Goal: Information Seeking & Learning: Find specific fact

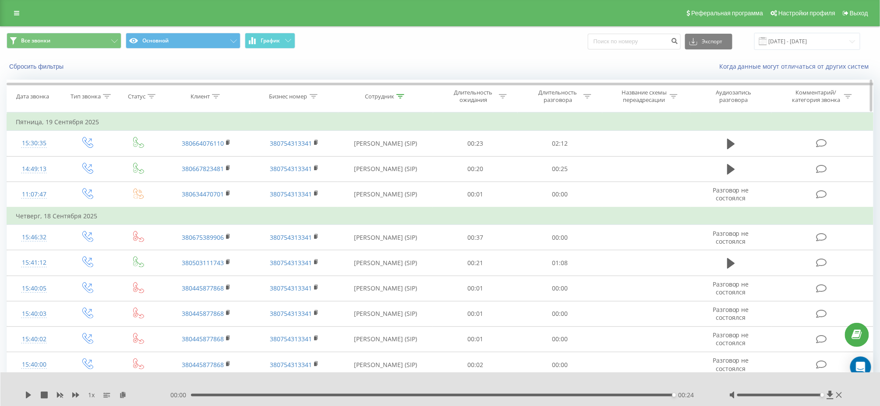
click at [402, 95] on icon at bounding box center [400, 96] width 8 height 4
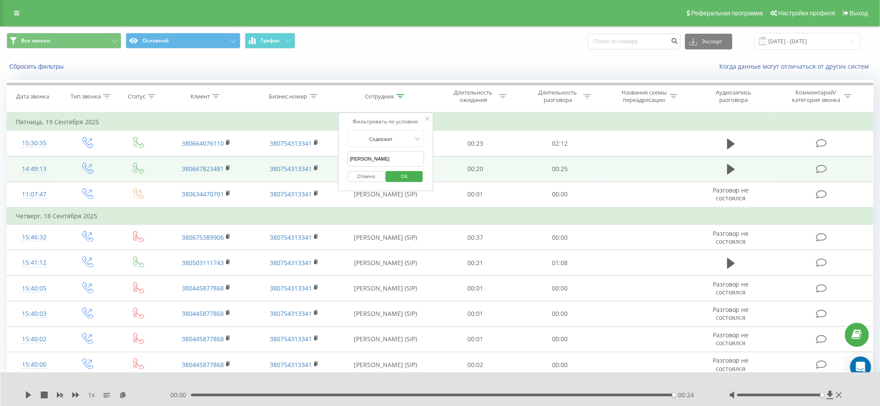
drag, startPoint x: 381, startPoint y: 160, endPoint x: 331, endPoint y: 165, distance: 49.7
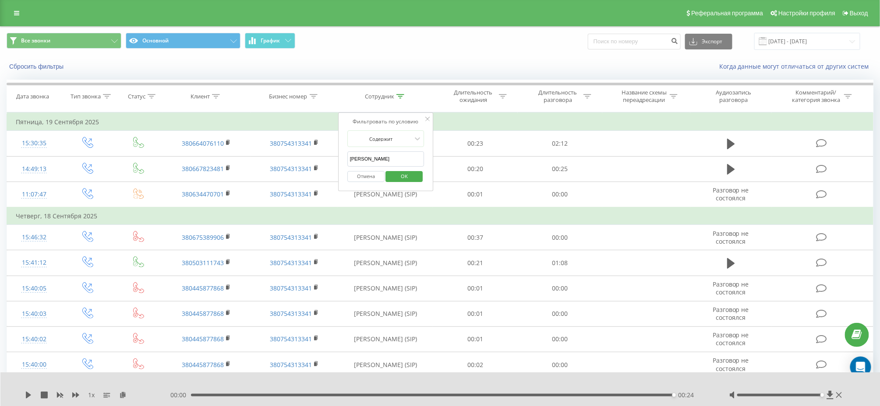
type input "[PERSON_NAME]"
click at [400, 182] on span "OK" at bounding box center [404, 176] width 25 height 14
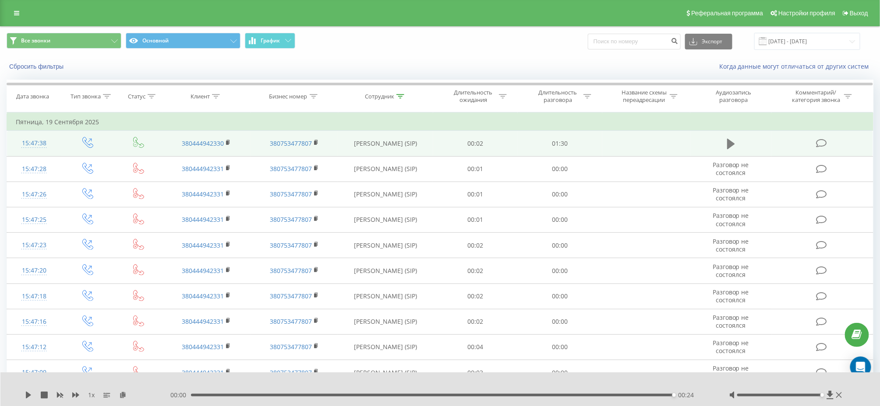
click at [734, 146] on icon at bounding box center [731, 144] width 8 height 12
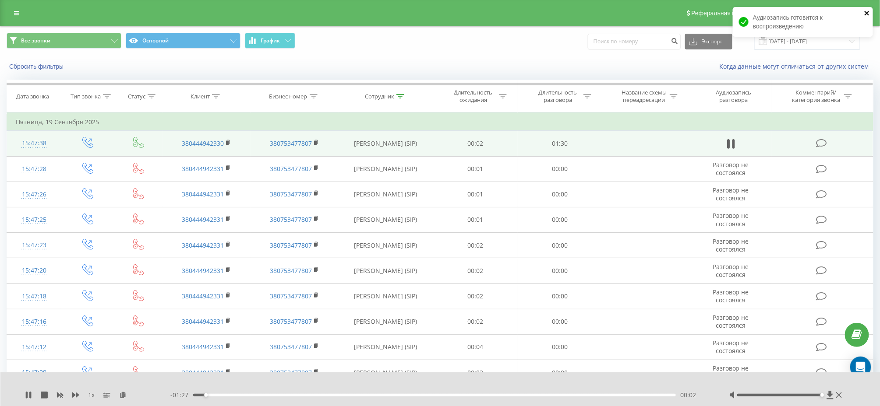
click at [866, 13] on icon "close" at bounding box center [866, 13] width 4 height 4
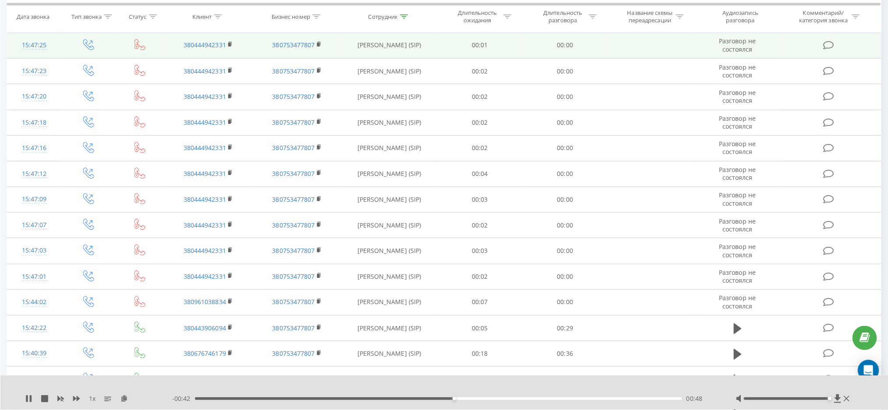
scroll to position [233, 0]
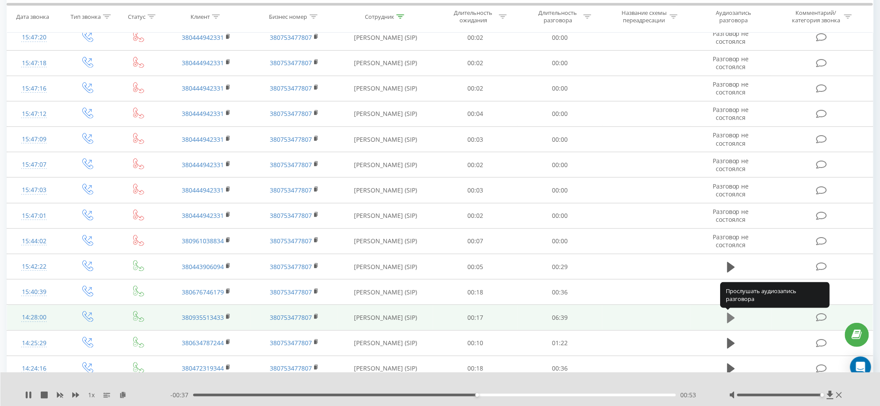
click at [733, 318] on icon at bounding box center [731, 318] width 8 height 11
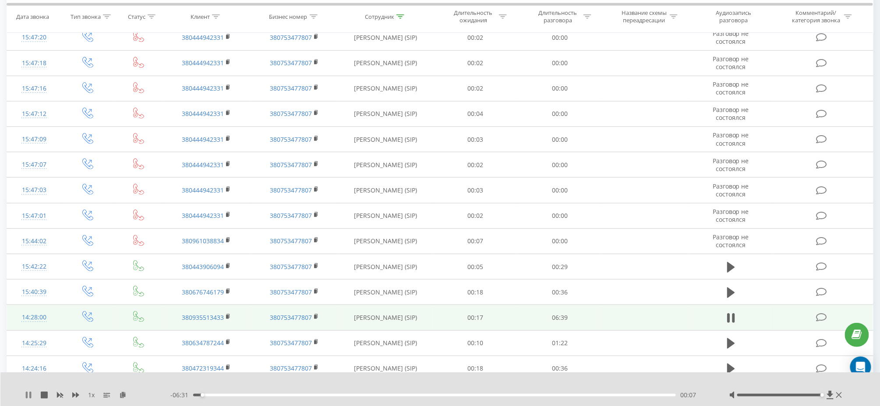
click at [26, 398] on icon at bounding box center [27, 395] width 2 height 7
click at [731, 316] on icon at bounding box center [731, 318] width 8 height 11
click at [123, 396] on icon at bounding box center [122, 395] width 7 height 6
click at [25, 397] on icon at bounding box center [28, 395] width 7 height 7
click at [29, 396] on icon at bounding box center [28, 395] width 5 height 7
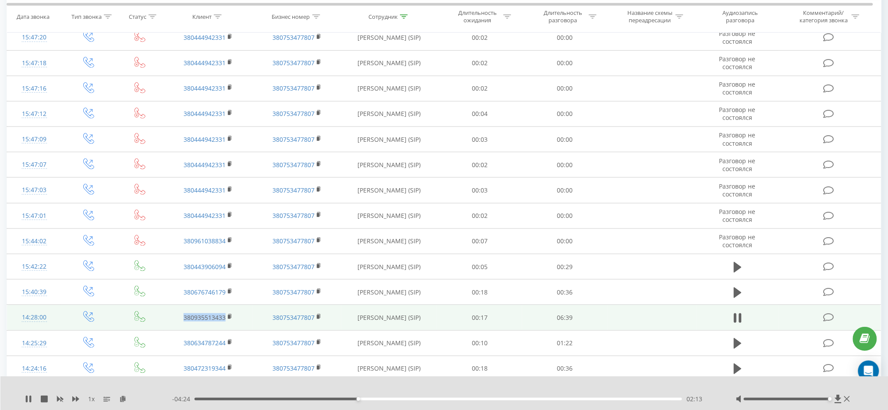
drag, startPoint x: 177, startPoint y: 317, endPoint x: 226, endPoint y: 316, distance: 49.1
click at [226, 316] on td "380935513433" at bounding box center [208, 317] width 89 height 25
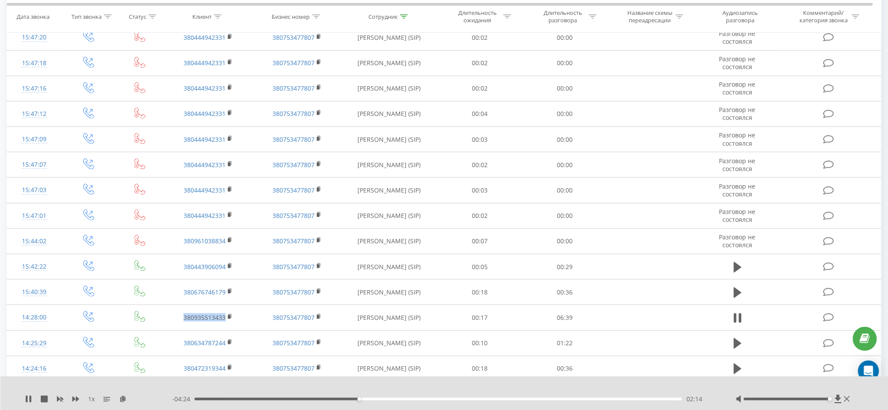
copy link "380935513433"
click at [30, 399] on icon at bounding box center [30, 399] width 2 height 7
click at [28, 402] on icon at bounding box center [28, 399] width 7 height 7
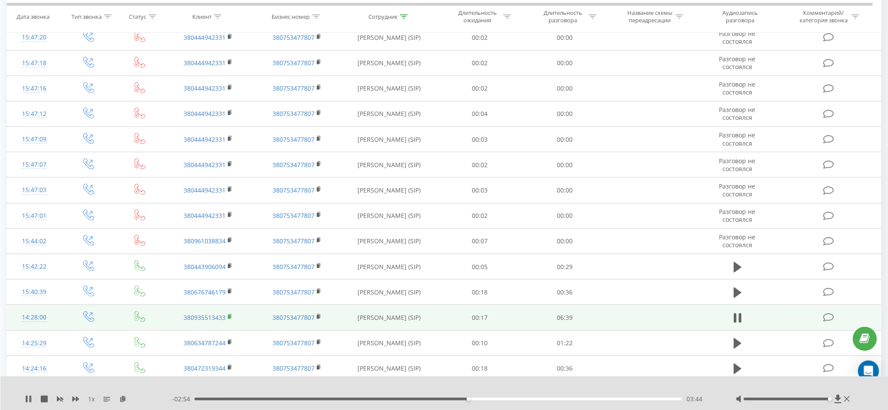
click at [228, 314] on icon at bounding box center [230, 317] width 5 height 6
drag, startPoint x: 181, startPoint y: 316, endPoint x: 226, endPoint y: 319, distance: 44.7
click at [226, 319] on td "380935513433" at bounding box center [208, 317] width 89 height 25
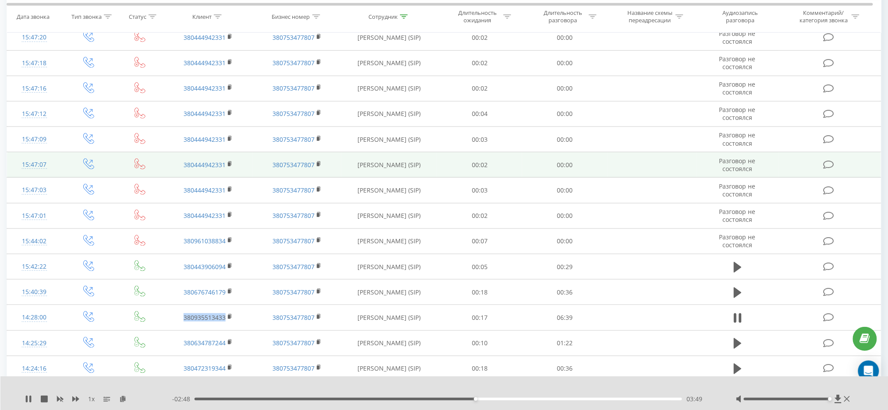
copy link "380935513433"
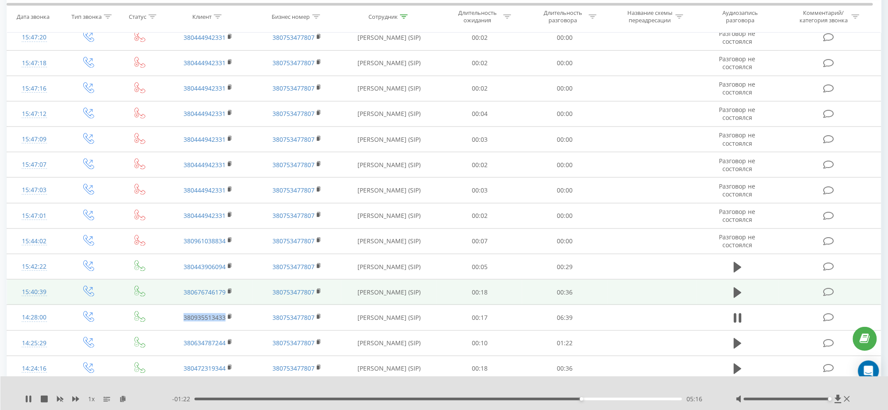
scroll to position [292, 0]
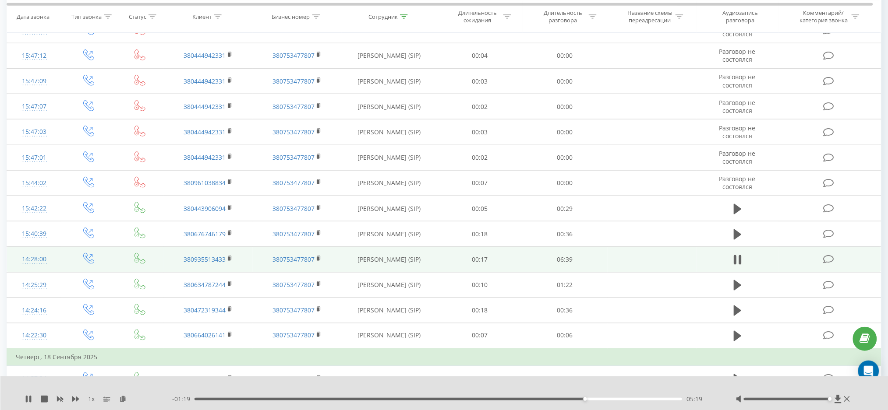
click at [252, 258] on td "380935513433" at bounding box center [208, 259] width 89 height 25
drag, startPoint x: 181, startPoint y: 258, endPoint x: 225, endPoint y: 259, distance: 43.4
click at [225, 259] on td "380935513433" at bounding box center [208, 259] width 89 height 25
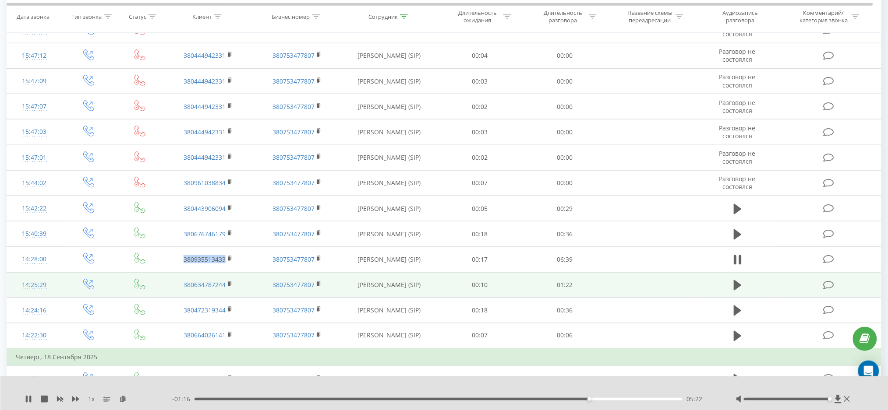
copy link "380935513433"
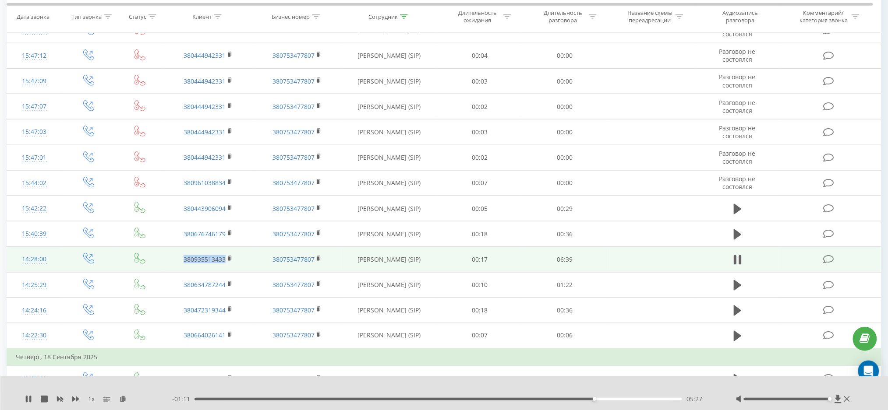
click at [246, 262] on td "380935513433" at bounding box center [208, 259] width 89 height 25
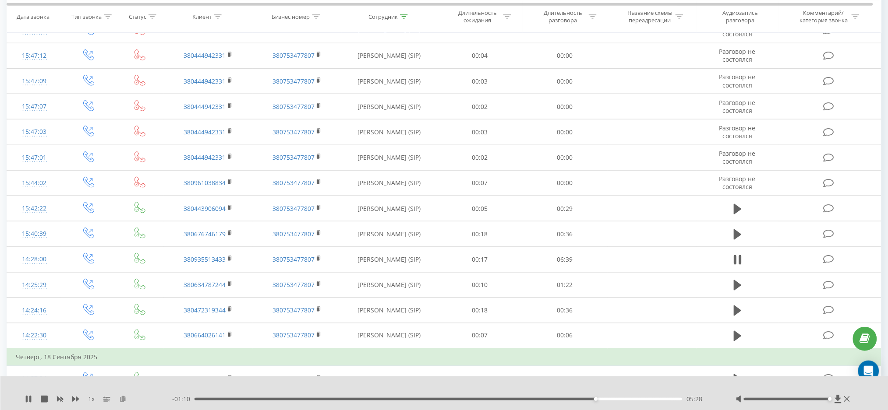
click at [120, 400] on icon at bounding box center [122, 399] width 7 height 6
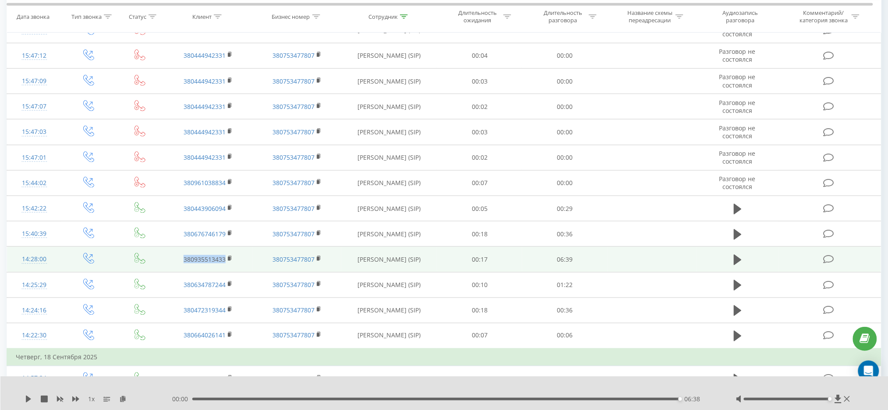
drag, startPoint x: 181, startPoint y: 259, endPoint x: 226, endPoint y: 263, distance: 44.4
click at [226, 263] on td "380935513433" at bounding box center [208, 259] width 89 height 25
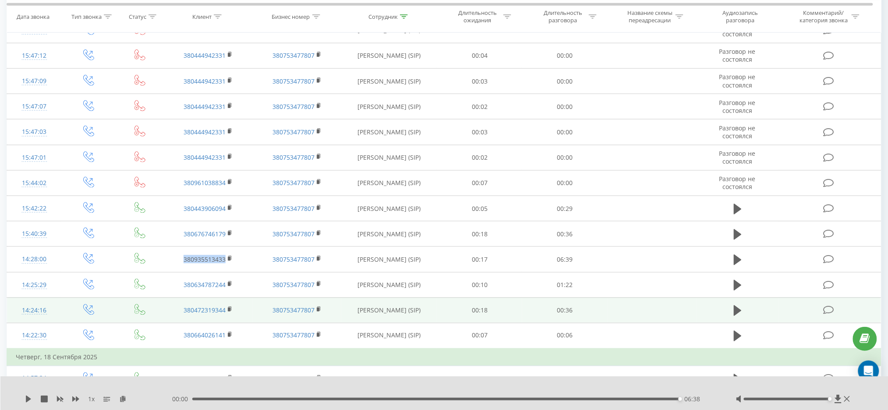
copy link "380935513433"
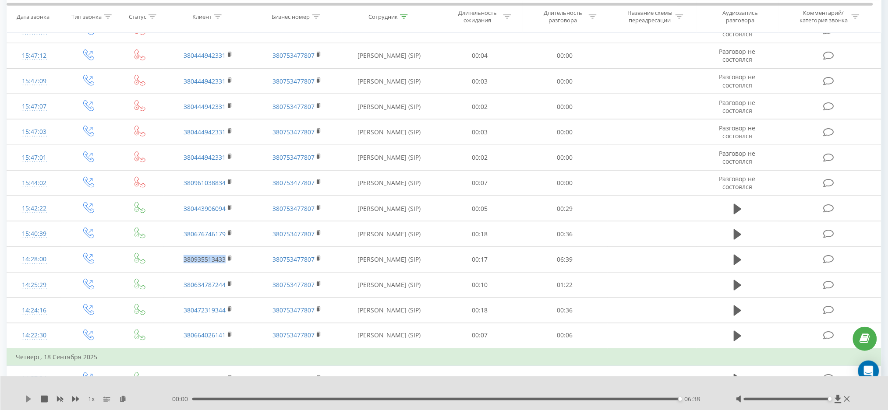
click at [26, 399] on icon at bounding box center [28, 399] width 5 height 7
drag, startPoint x: 681, startPoint y: 399, endPoint x: 594, endPoint y: 409, distance: 87.2
click at [641, 406] on div "1 x - 00:31 06:07 06:07" at bounding box center [444, 394] width 888 height 34
click at [28, 401] on icon at bounding box center [28, 399] width 5 height 7
drag, startPoint x: 642, startPoint y: 399, endPoint x: 624, endPoint y: 396, distance: 18.6
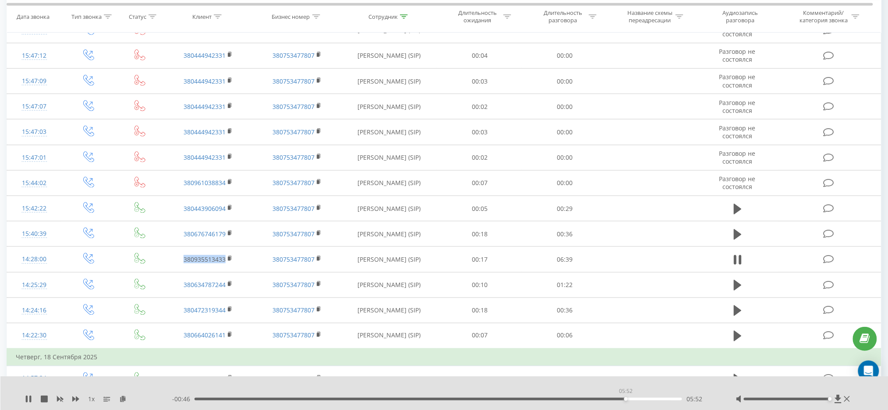
click at [625, 399] on div "05:52" at bounding box center [437, 399] width 487 height 3
click at [27, 399] on icon at bounding box center [27, 399] width 2 height 7
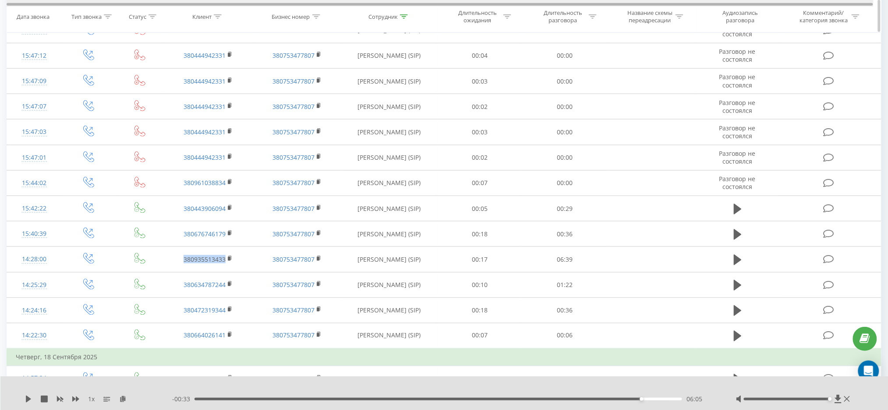
scroll to position [58, 0]
